Goal: Task Accomplishment & Management: Complete application form

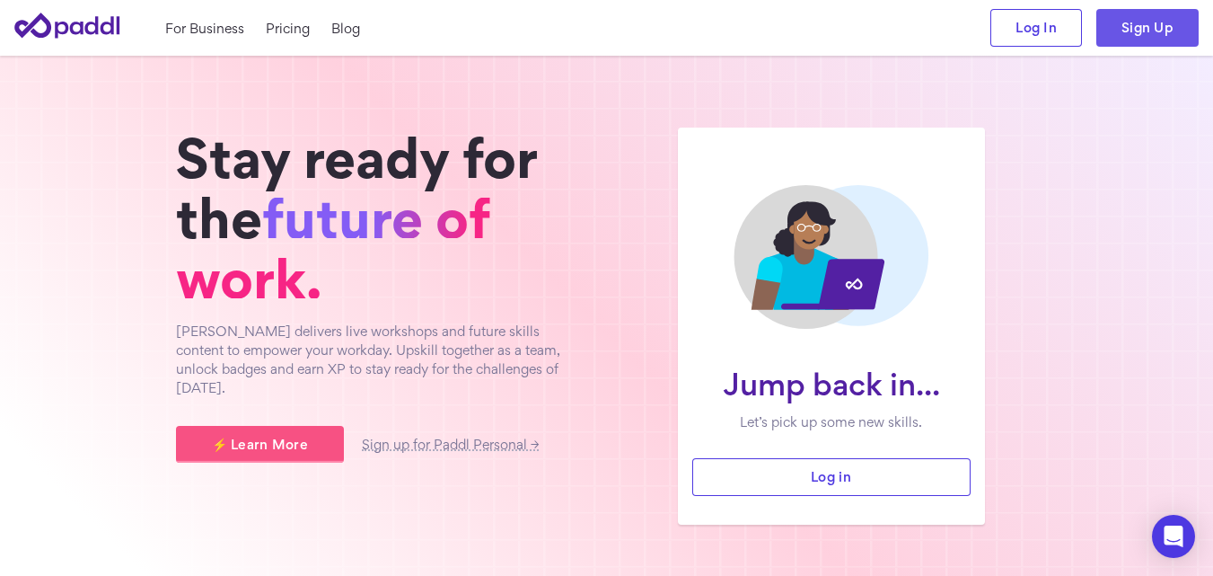
click at [1151, 41] on link "Sign Up" at bounding box center [1148, 28] width 102 height 38
click at [1147, 21] on link "Sign Up" at bounding box center [1148, 28] width 102 height 38
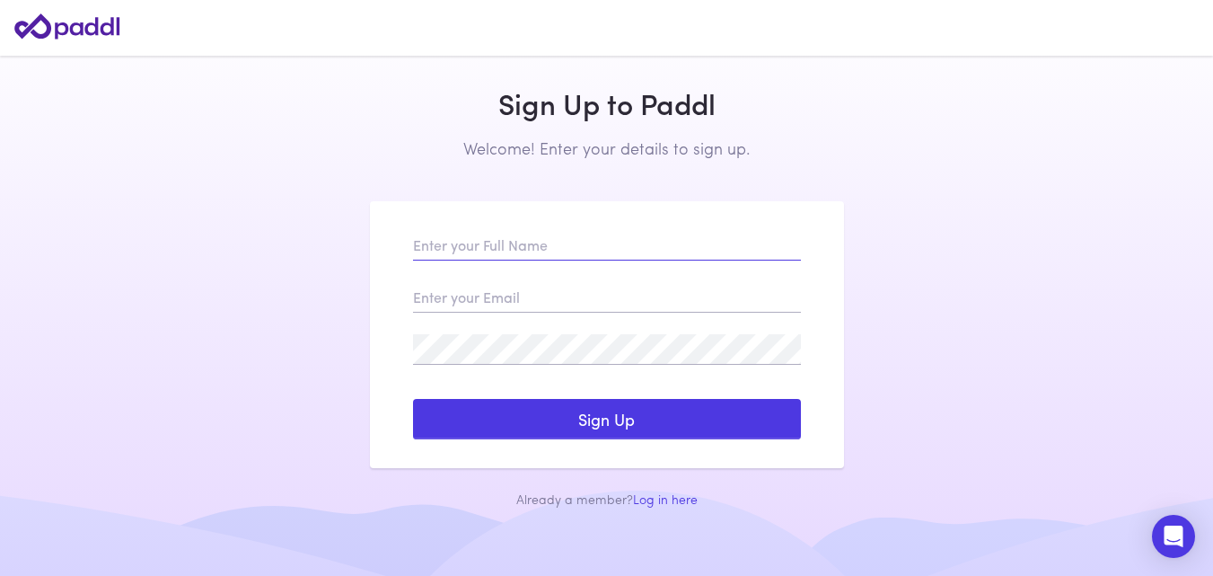
click at [586, 250] on input "text" at bounding box center [607, 245] width 388 height 31
click at [510, 248] on input "text" at bounding box center [607, 245] width 388 height 31
type input "Dental Magik"
click at [507, 302] on input "email" at bounding box center [607, 297] width 388 height 31
type input "dentistinusa69@gmail.com"
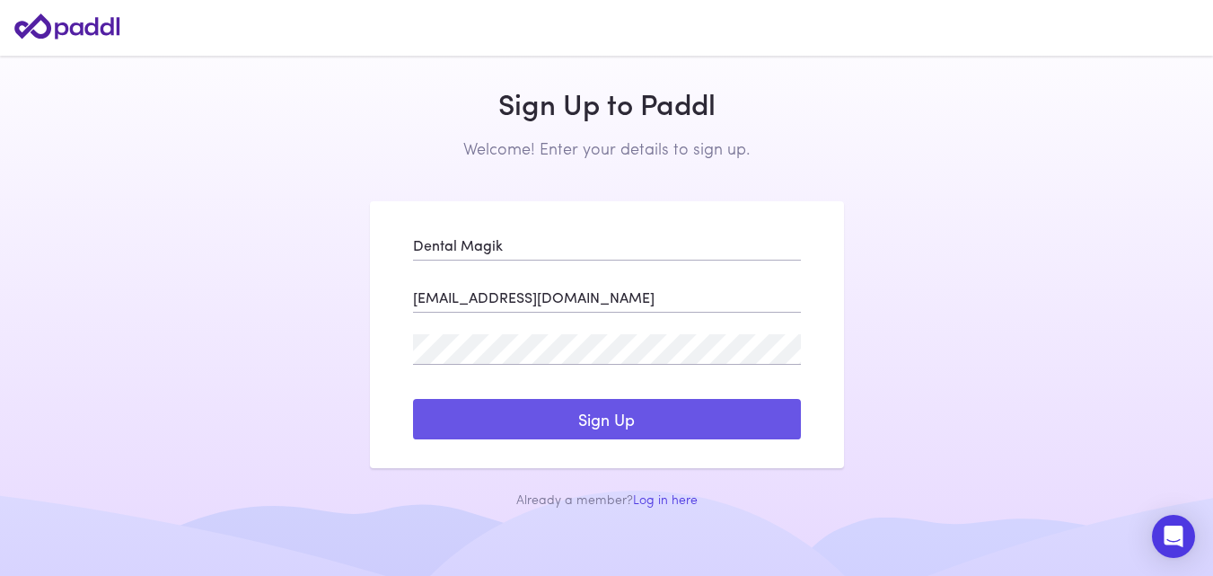
click at [679, 420] on button "Sign Up" at bounding box center [607, 419] width 388 height 41
